Goal: Navigation & Orientation: Find specific page/section

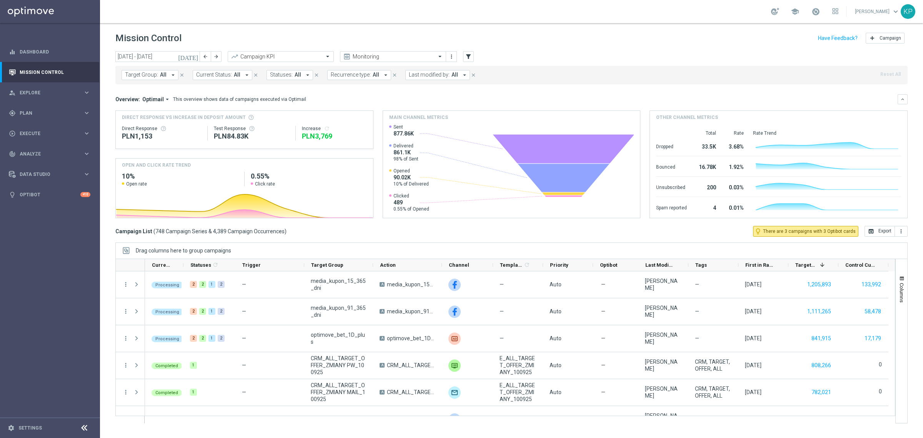
click at [816, 12] on span at bounding box center [815, 11] width 8 height 8
